Goal: Task Accomplishment & Management: Complete application form

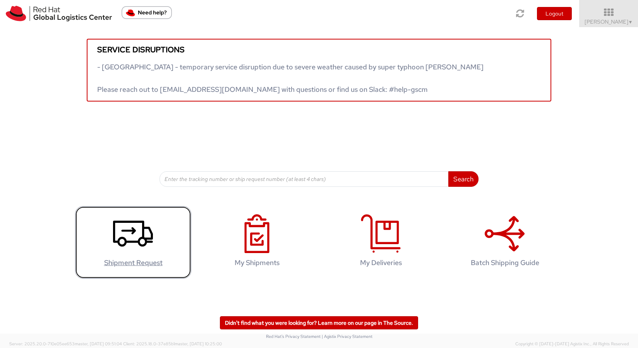
click at [151, 223] on icon at bounding box center [133, 233] width 40 height 39
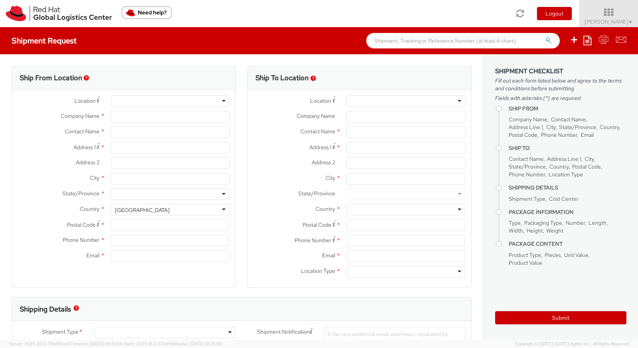
select select
select select "366"
type input "Red Hat Limited Taiwan Branch"
type input "Oriel Wu"
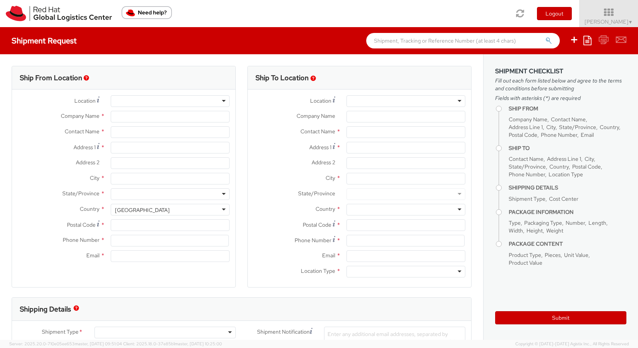
type input "25F., No.9, Songgao Rd."
type input "Xinyi District"
type input "TAIPEI"
type input "110"
type input "886 2 7743 2972"
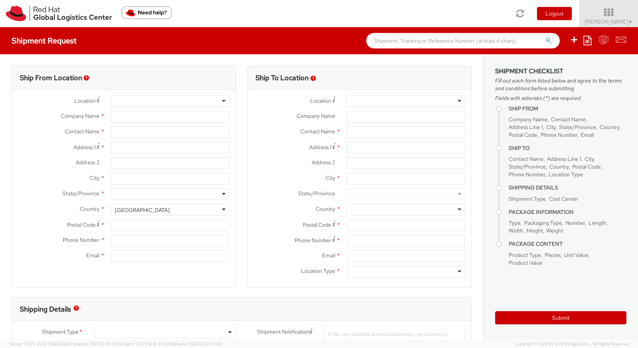
type input "hswu@redhat.com"
select select "CM"
select select "KGS"
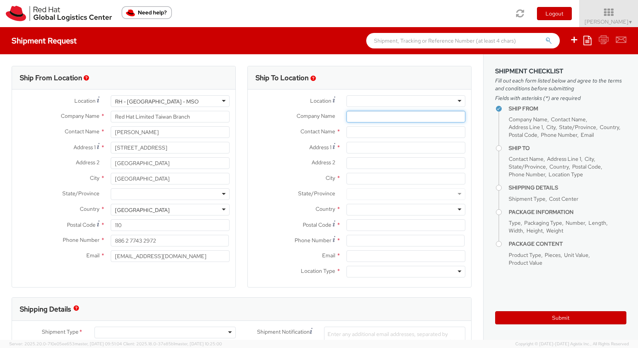
click at [368, 119] on input "Company Name *" at bounding box center [405, 117] width 119 height 12
paste input "GLK FINANCIAL CONSULTING LTD."
type input "GLK FINANCIAL CONSULTING LTD."
click at [360, 129] on input "text" at bounding box center [405, 132] width 119 height 12
paste input "傅郁晴 Sandy Fu"
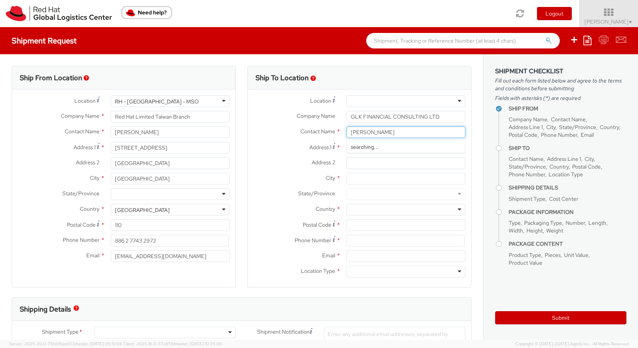
drag, startPoint x: 368, startPoint y: 132, endPoint x: 428, endPoint y: 132, distance: 59.6
click at [428, 132] on input "傅郁晴 Sandy Fu" at bounding box center [405, 132] width 119 height 12
paste input "Sandy Fu"
type input "Sandy Fu 傅郁晴"
click at [360, 151] on input "Address 1 *" at bounding box center [405, 148] width 119 height 12
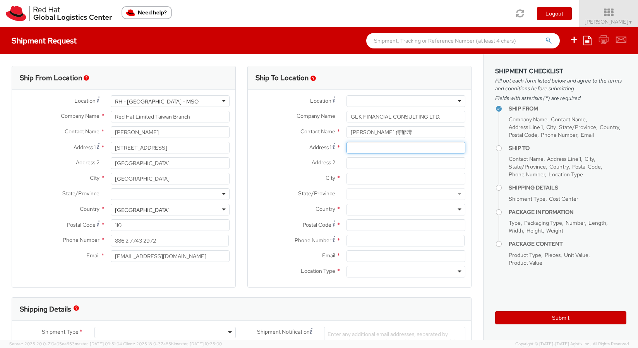
paste input "11F, 1, Sec. 4, Nanjing E. Rd., Taipei 10595, Taiwan"
drag, startPoint x: 416, startPoint y: 149, endPoint x: 539, endPoint y: 159, distance: 123.6
click at [539, 159] on div "Ship From Location Location * RH - Taipei - MSO RH - Taipei - MSO RH - Amsterda…" at bounding box center [319, 196] width 638 height 285
drag, startPoint x: 427, startPoint y: 149, endPoint x: 441, endPoint y: 149, distance: 13.5
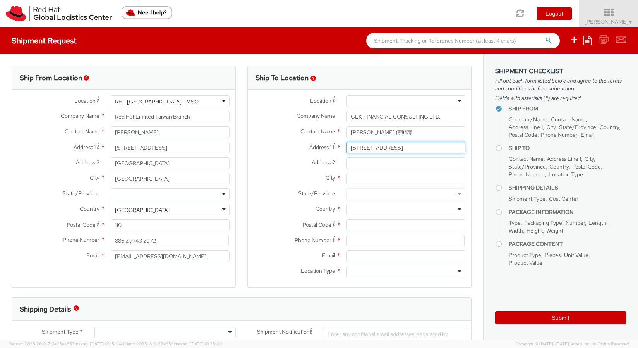
click at [441, 149] on input "11F, 1, Sec. 4, Nanjing E. Rd., Taipei 10595, Taiwan" at bounding box center [405, 148] width 119 height 12
type input "11F, 1, Sec. 4, Nanjing E. Rd., Taipei , Taiwan"
click at [367, 226] on input "Postal Code *" at bounding box center [405, 225] width 119 height 12
paste input "10595"
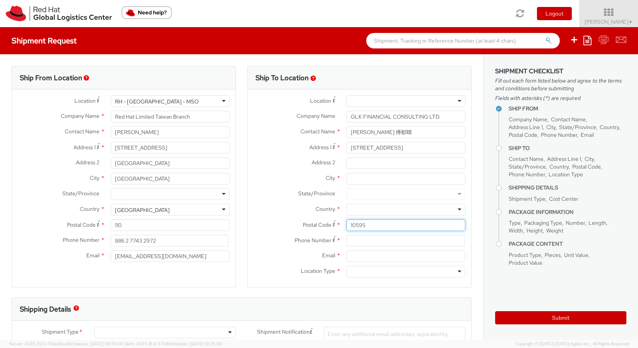
type input "10595"
click at [363, 212] on div at bounding box center [405, 210] width 119 height 12
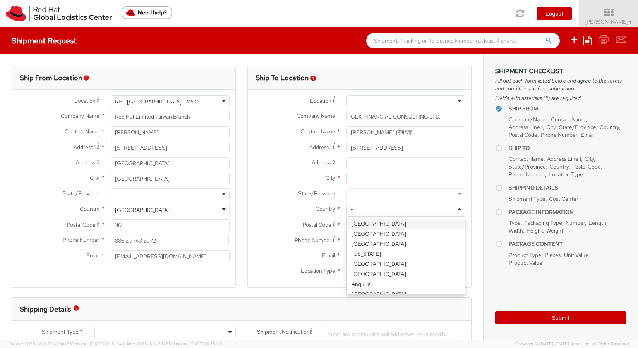
type input "ta"
click at [355, 208] on div "Afghanistan" at bounding box center [378, 210] width 55 height 8
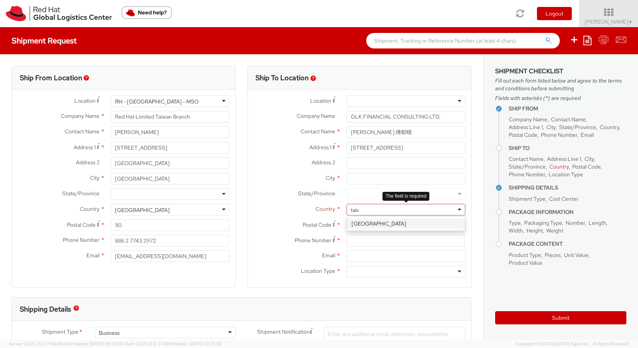
type input "taiwa"
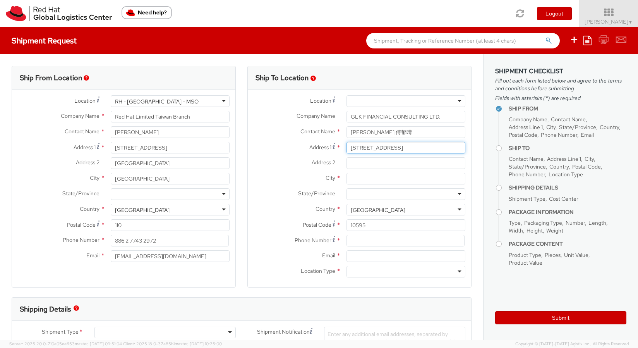
click at [439, 149] on input "11F, 1, Sec. 4, Nanjing E. Rd., Taipei , Taiwan" at bounding box center [405, 148] width 119 height 12
drag, startPoint x: 434, startPoint y: 149, endPoint x: 476, endPoint y: 153, distance: 41.9
click at [476, 153] on div "Ship To Location Location * RH - Amsterdam - MSO RH - Amsterdam Data Center RH …" at bounding box center [360, 181] width 236 height 231
type input "11F, 1, Sec. 4, Nanjing E. Rd., Taipei"
click at [374, 179] on input "City *" at bounding box center [405, 179] width 119 height 12
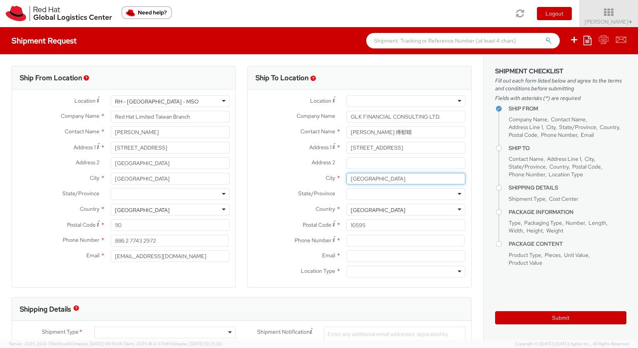
type input "Taipei"
click at [422, 153] on input "11F, 1, Sec. 4, Nanjing E. Rd., Taipei" at bounding box center [405, 148] width 119 height 12
drag, startPoint x: 419, startPoint y: 146, endPoint x: 459, endPoint y: 159, distance: 42.2
click at [459, 159] on div "Location * RH - Amsterdam - MSO RH - Amsterdam Data Center RH - Ashburn Data Ce…" at bounding box center [359, 188] width 223 height 186
type input "11F, 1, Sec. 4, Nanjing E. Rd.,"
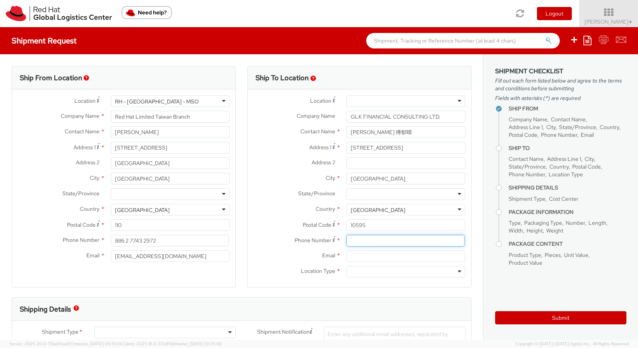
click at [382, 241] on input at bounding box center [405, 241] width 118 height 12
paste input "2 7706 4836"
type input "02 7706 4836"
click at [396, 257] on input "Email *" at bounding box center [405, 256] width 119 height 12
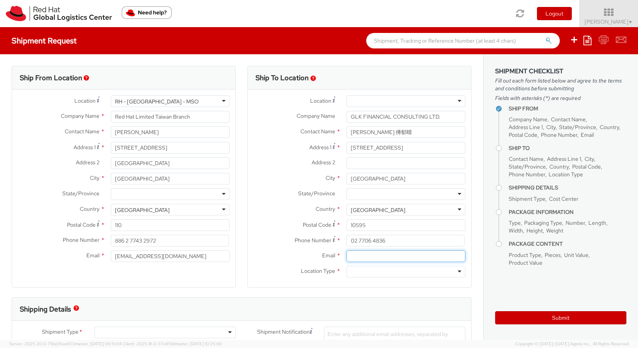
paste input "sandy.fu@swtw.com.tw"
type input "sandy.fu@swtw.com.tw"
click at [387, 274] on div at bounding box center [405, 272] width 119 height 12
click at [311, 297] on div "Shipping Details" at bounding box center [241, 308] width 459 height 23
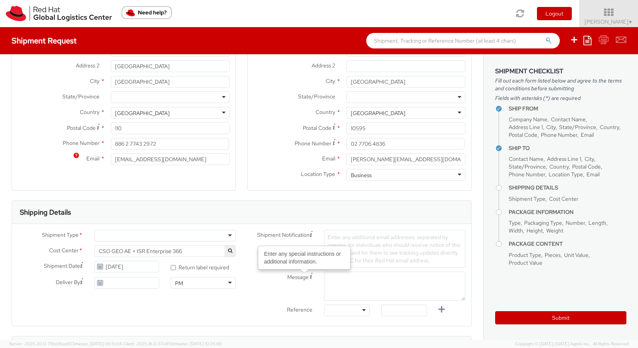
scroll to position [153, 0]
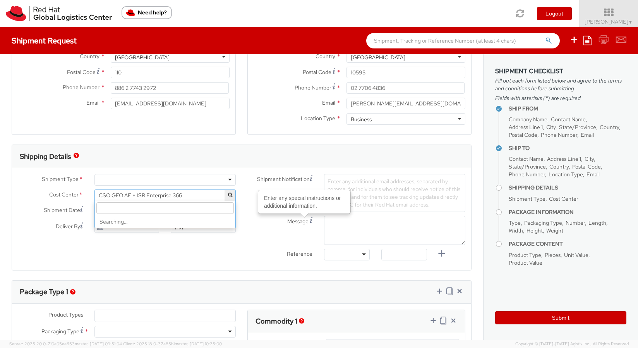
click at [192, 189] on span "CSO GEO AE + ISR Enterprise 366" at bounding box center [164, 195] width 141 height 12
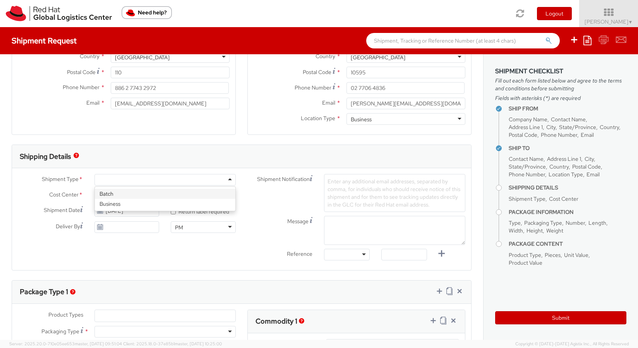
click at [179, 181] on div at bounding box center [164, 180] width 141 height 12
click at [141, 222] on input "10/01/2025" at bounding box center [126, 227] width 65 height 12
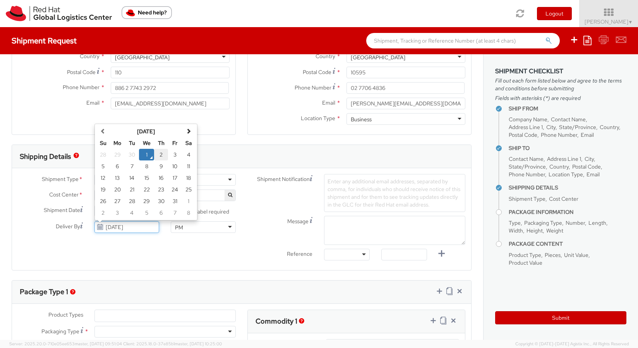
click at [157, 154] on td "2" at bounding box center [161, 155] width 14 height 12
type input "10/02/2025"
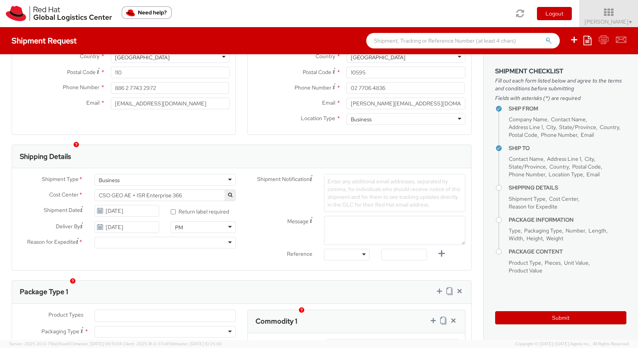
scroll to position [239, 0]
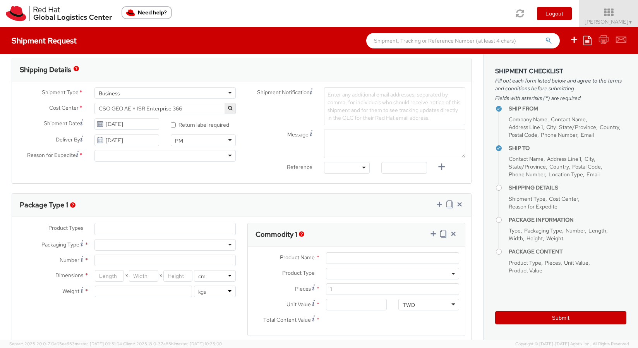
click at [154, 226] on ul at bounding box center [165, 229] width 141 height 12
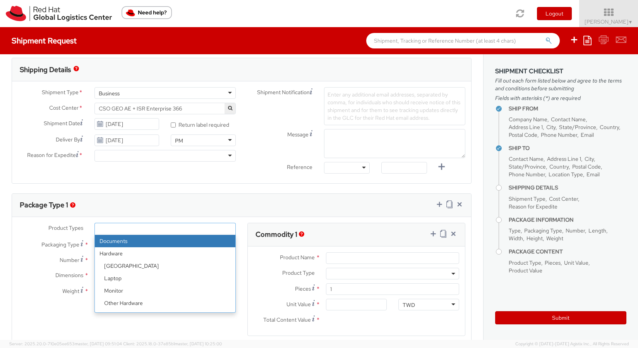
select select "DOCUMENT"
type input "Documents"
select select "DOCUMENT"
type input "1.00"
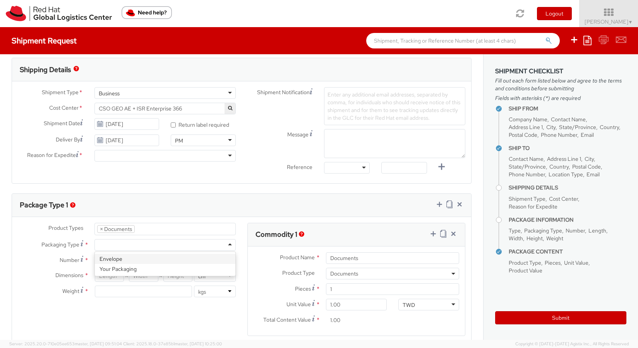
click at [143, 242] on div at bounding box center [164, 245] width 141 height 12
type input "1"
type input "24.13"
type input "31.75"
type input "0.64"
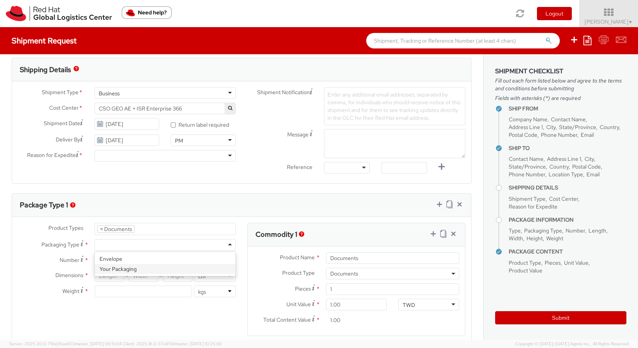
type input "0.5"
drag, startPoint x: 351, startPoint y: 306, endPoint x: 298, endPoint y: 297, distance: 53.5
click at [298, 297] on div "Product Name * Documents Product Type * Documents Docking Station Laptop Monito…" at bounding box center [356, 290] width 217 height 89
type input "10.00"
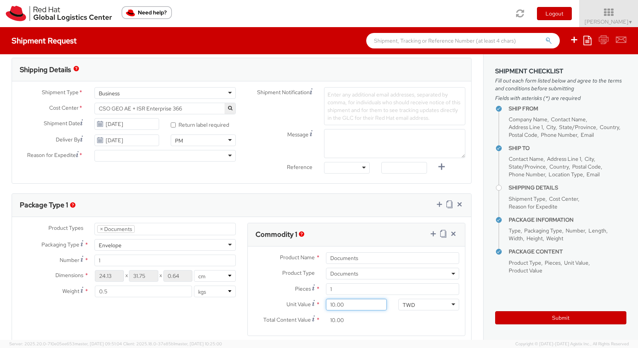
type input "100.00"
type input "1,000.00"
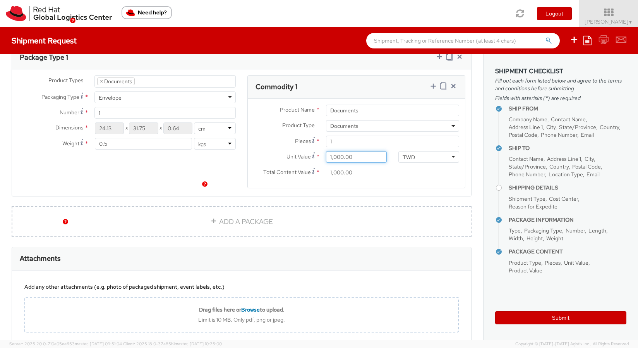
scroll to position [433, 0]
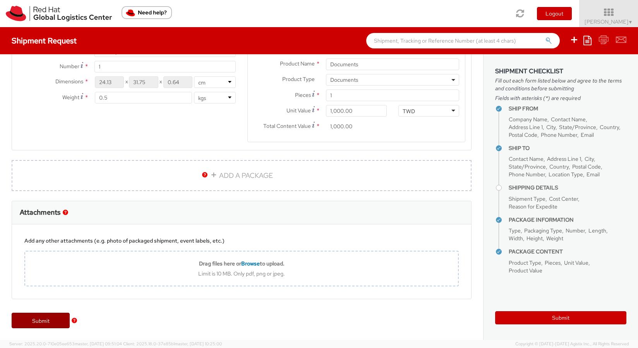
click at [36, 325] on link "Submit" at bounding box center [41, 319] width 58 height 15
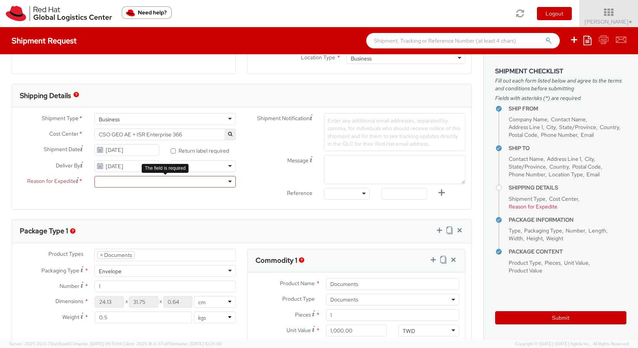
click at [228, 183] on div at bounding box center [164, 182] width 141 height 12
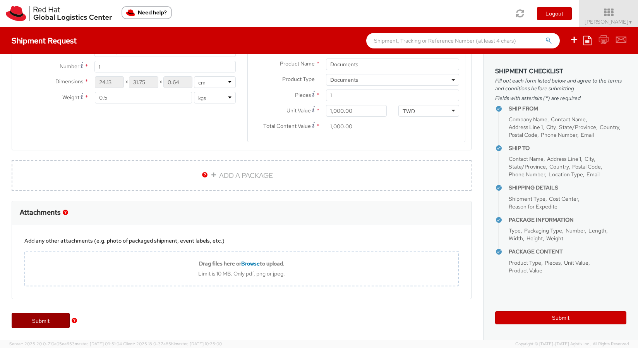
click at [17, 321] on link "Submit" at bounding box center [41, 319] width 58 height 15
